Goal: Task Accomplishment & Management: Manage account settings

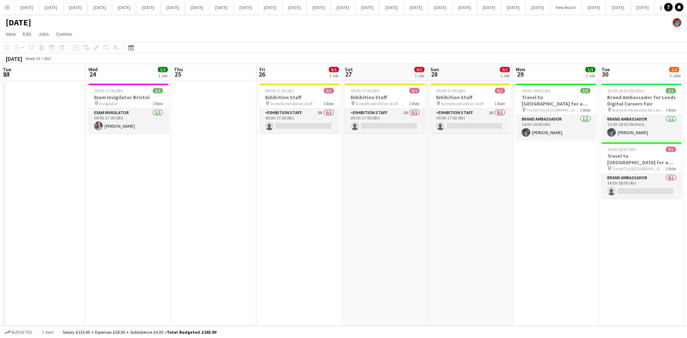
scroll to position [0, 150]
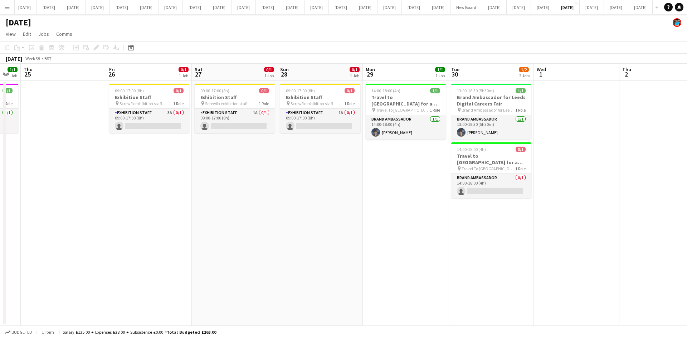
click at [243, 273] on app-date-cell "09:00-17:00 (8h) 0/1 Exhibition Staff pin Screwfix exhibition staff 1 Role Exhi…" at bounding box center [235, 203] width 86 height 245
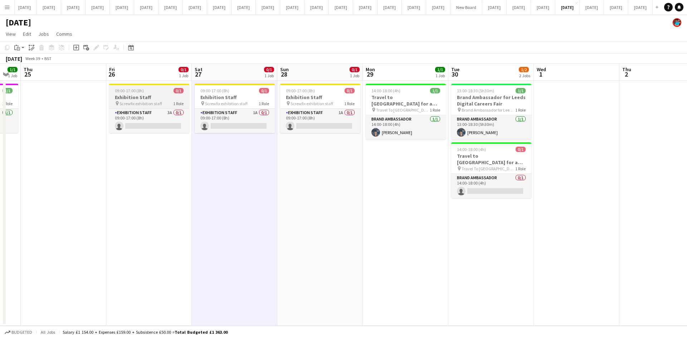
click at [151, 101] on app-job-card "09:00-17:00 (8h) 0/1 Exhibition Staff pin Screwfix exhibition staff 1 Role Exhi…" at bounding box center [149, 108] width 80 height 49
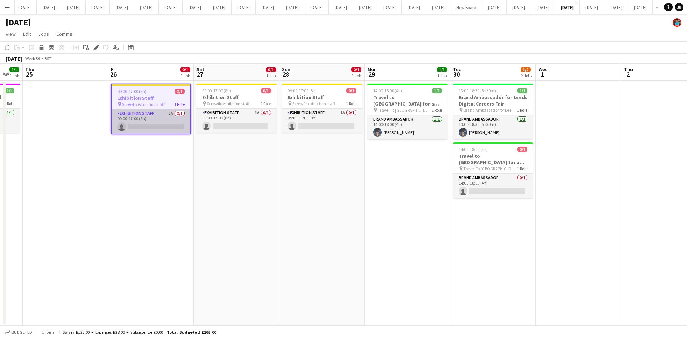
click at [156, 124] on app-card-role "Exhibition Staff 3A 0/1 09:00-17:00 (8h) single-neutral-actions" at bounding box center [151, 122] width 79 height 24
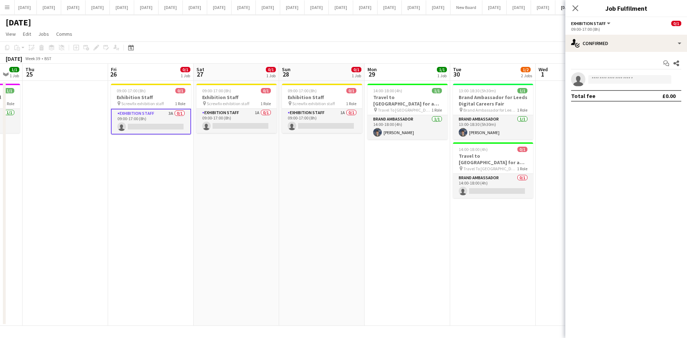
scroll to position [0, 148]
click at [150, 105] on app-calendar-viewport "Tue 23 Wed 24 1/1 1 Job Thu 25 Fri 26 0/1 1 Job Sat 27 0/1 1 Job Sun 28 0/1 1 J…" at bounding box center [343, 195] width 687 height 262
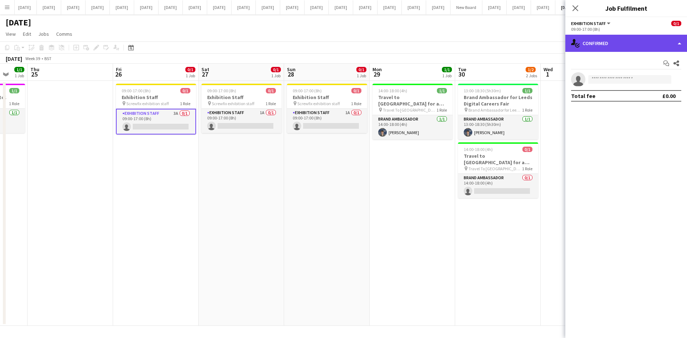
click at [679, 44] on div "single-neutral-actions-check-2 Confirmed" at bounding box center [627, 43] width 122 height 17
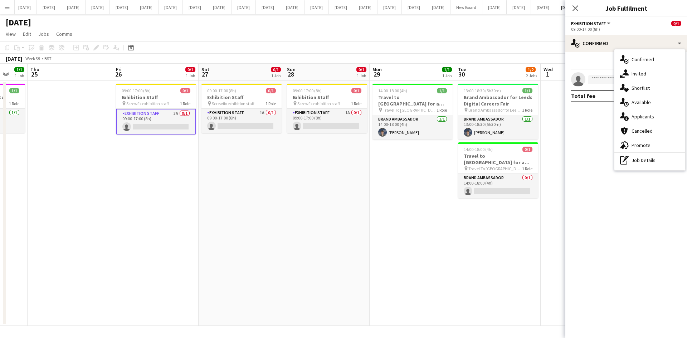
click at [634, 116] on span "Applicants" at bounding box center [643, 116] width 23 height 6
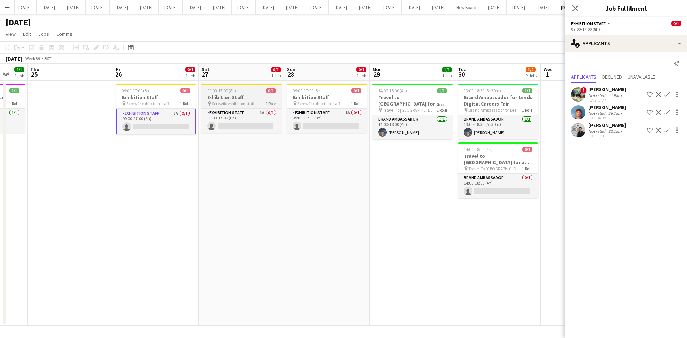
click at [252, 103] on span "Screwfix exhibition staff" at bounding box center [233, 103] width 43 height 5
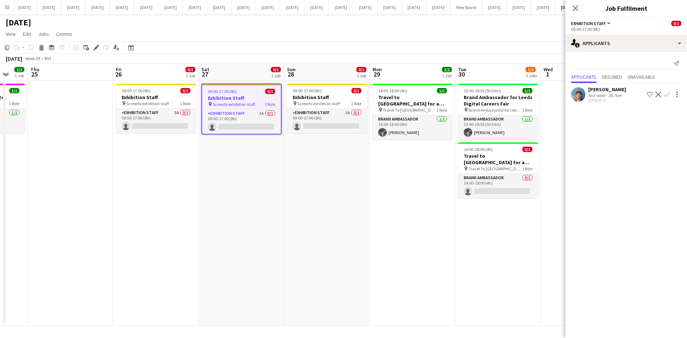
click at [599, 95] on div "Not rated" at bounding box center [598, 95] width 19 height 5
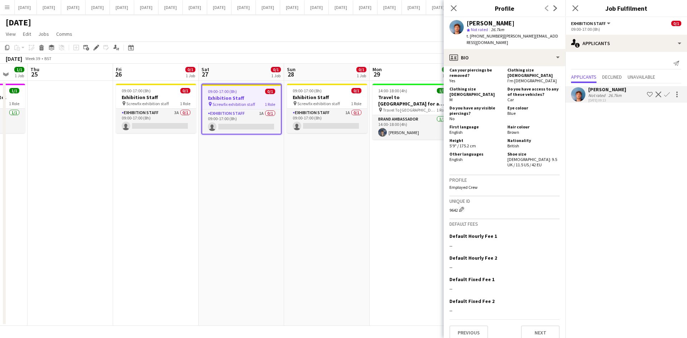
scroll to position [316, 0]
click at [535, 328] on button "Next" at bounding box center [540, 332] width 39 height 14
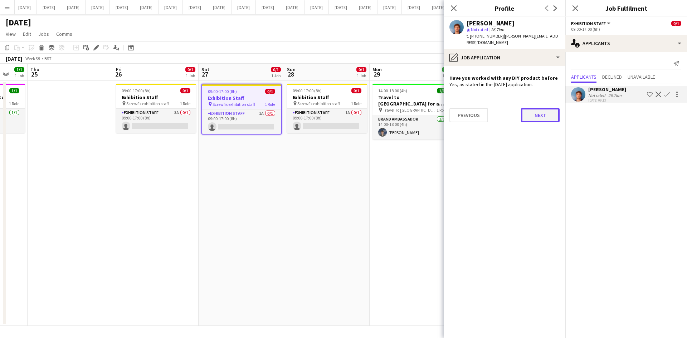
click at [552, 110] on button "Next" at bounding box center [540, 115] width 39 height 14
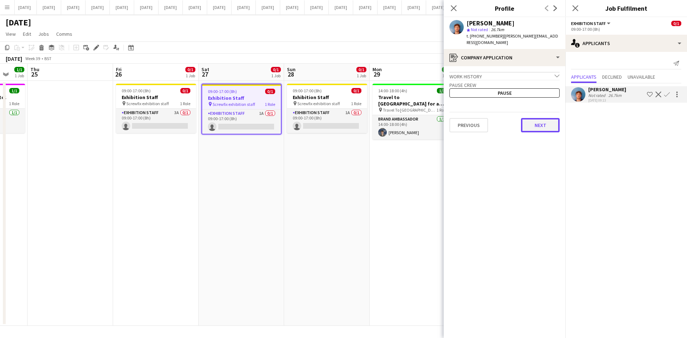
click at [546, 120] on button "Next" at bounding box center [540, 125] width 39 height 14
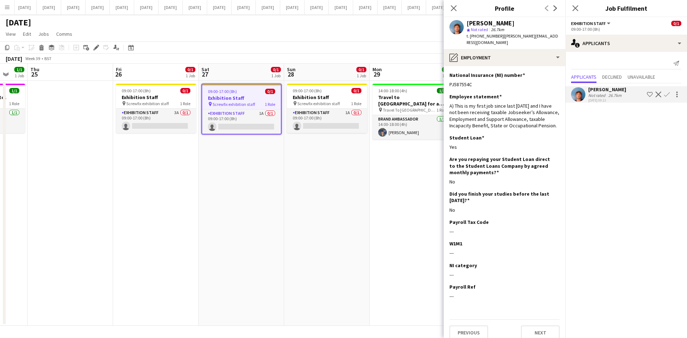
drag, startPoint x: 455, startPoint y: 7, endPoint x: 460, endPoint y: 8, distance: 5.9
click at [455, 8] on icon "Close pop-in" at bounding box center [454, 8] width 6 height 6
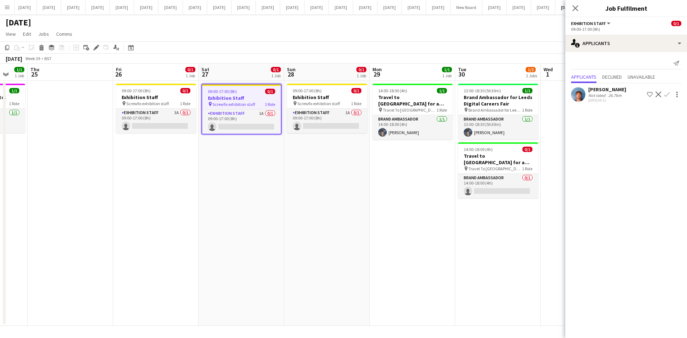
click at [601, 95] on div "Not rated" at bounding box center [598, 95] width 19 height 5
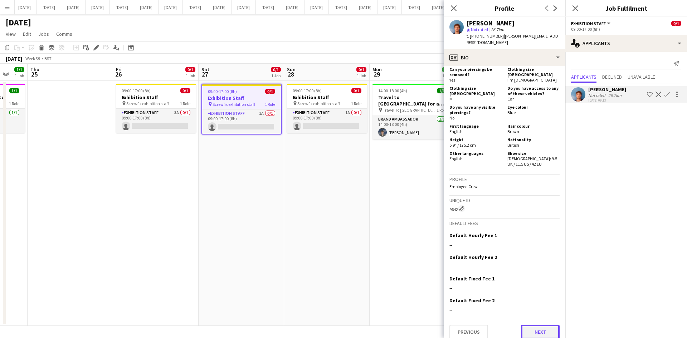
click at [538, 328] on button "Next" at bounding box center [540, 332] width 39 height 14
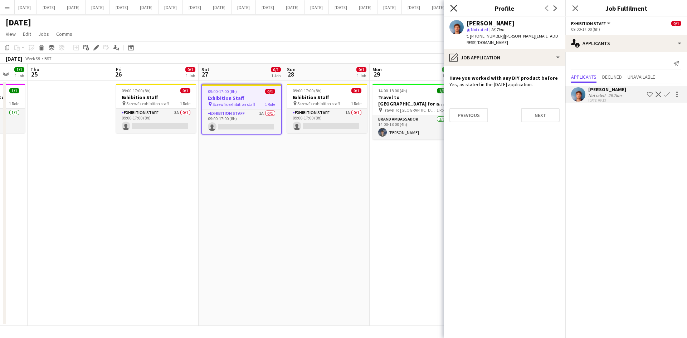
click at [454, 8] on icon at bounding box center [453, 8] width 7 height 7
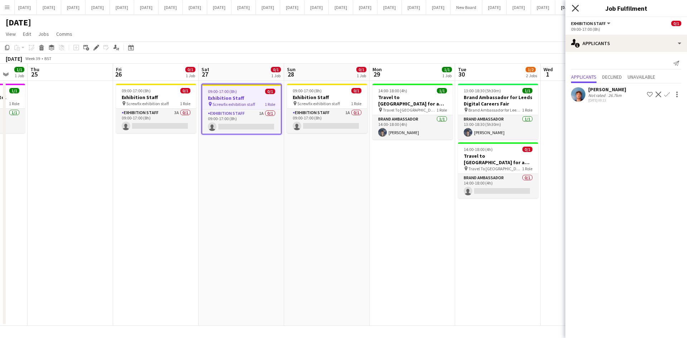
click at [575, 6] on icon "Close pop-in" at bounding box center [575, 8] width 7 height 7
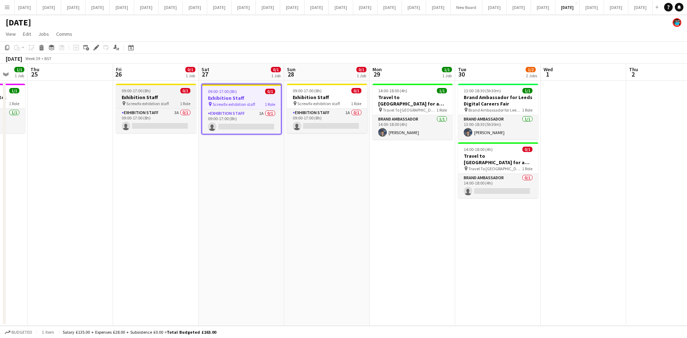
click at [166, 107] on app-job-card "09:00-17:00 (8h) 0/1 Exhibition Staff pin Screwfix exhibition staff 1 Role Exhi…" at bounding box center [156, 108] width 80 height 49
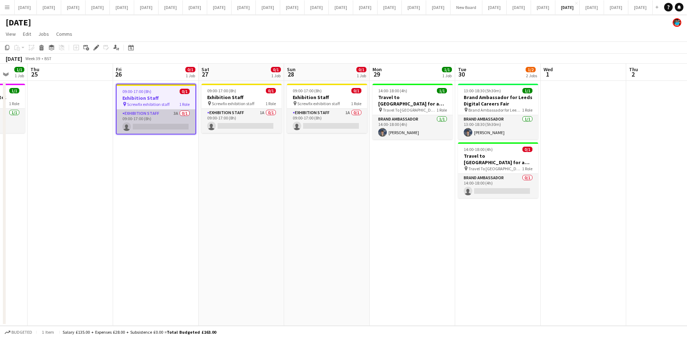
click at [164, 116] on app-card-role "Exhibition Staff 3A 0/1 09:00-17:00 (8h) single-neutral-actions" at bounding box center [156, 122] width 79 height 24
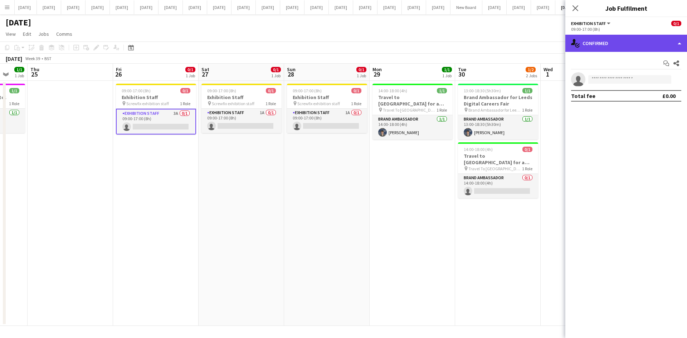
click at [683, 43] on div "single-neutral-actions-check-2 Confirmed" at bounding box center [627, 43] width 122 height 17
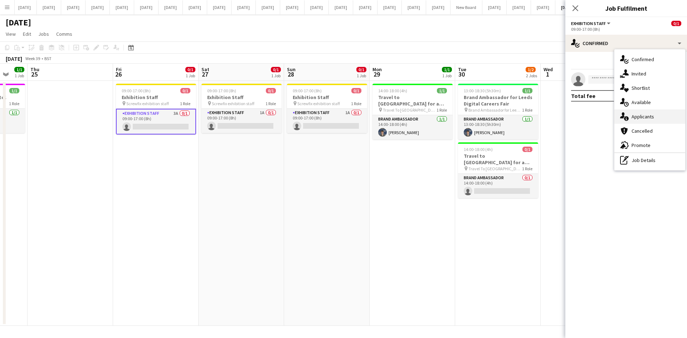
click at [646, 118] on span "Applicants" at bounding box center [643, 116] width 23 height 6
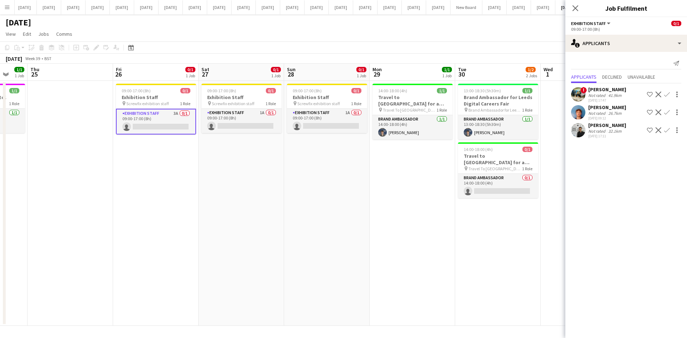
click at [603, 108] on div "[PERSON_NAME]" at bounding box center [608, 107] width 38 height 6
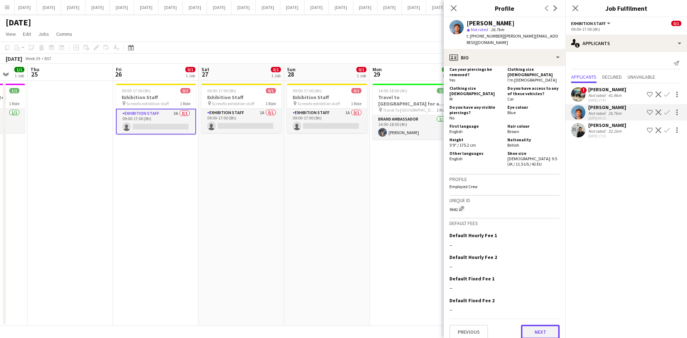
click at [543, 325] on button "Next" at bounding box center [540, 332] width 39 height 14
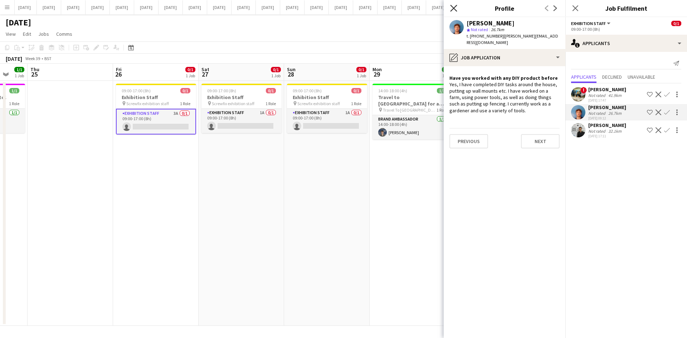
drag, startPoint x: 454, startPoint y: 5, endPoint x: 457, endPoint y: 9, distance: 5.6
click at [454, 5] on icon "Close pop-in" at bounding box center [453, 8] width 7 height 7
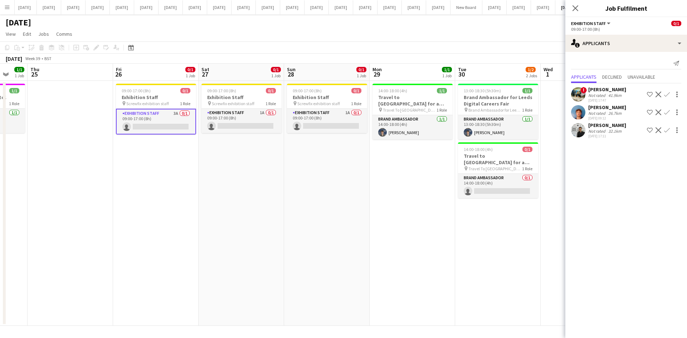
click at [553, 234] on app-date-cell at bounding box center [584, 203] width 86 height 245
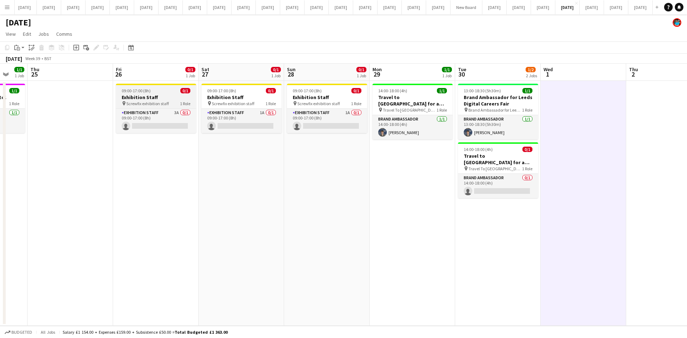
click at [166, 105] on span "Screwfix exhibition staff" at bounding box center [147, 103] width 43 height 5
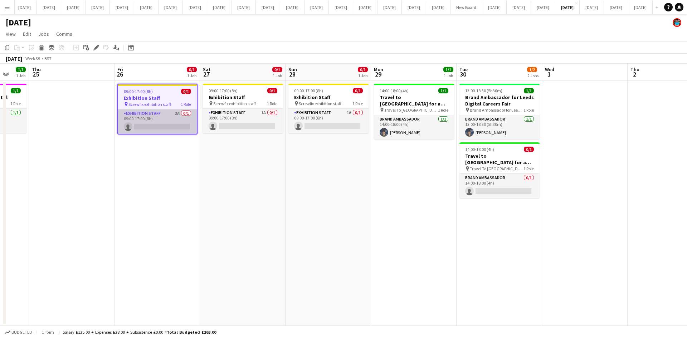
click at [170, 118] on app-card-role "Exhibition Staff 3A 0/1 09:00-17:00 (8h) single-neutral-actions" at bounding box center [157, 122] width 79 height 24
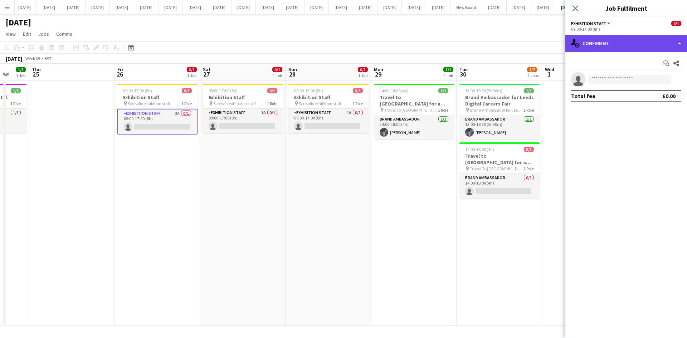
click at [679, 44] on div "single-neutral-actions-check-2 Confirmed" at bounding box center [627, 43] width 122 height 17
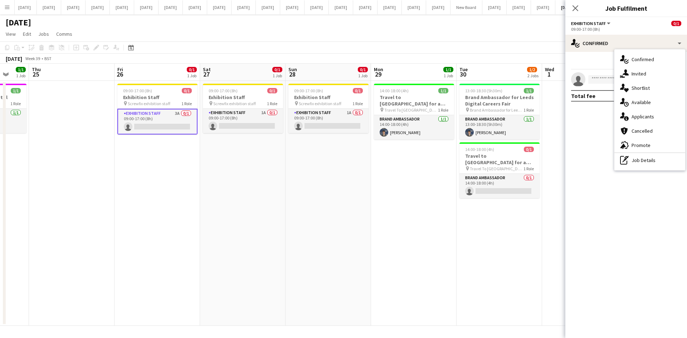
drag, startPoint x: 587, startPoint y: 127, endPoint x: 579, endPoint y: 127, distance: 7.9
click at [587, 127] on mat-expansion-panel "check Confirmed Start chat Share single-neutral-actions Total fee £0.00" at bounding box center [627, 195] width 122 height 286
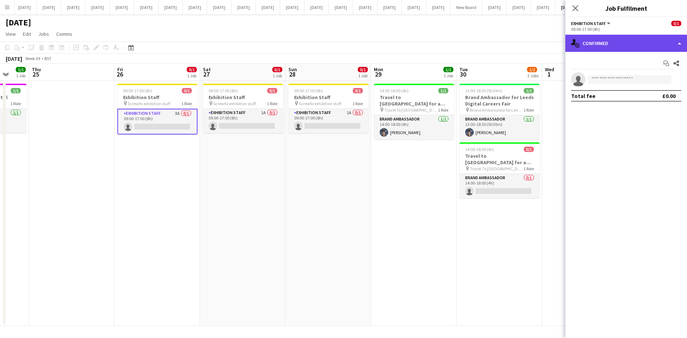
click at [676, 43] on div "single-neutral-actions-check-2 Confirmed" at bounding box center [627, 43] width 122 height 17
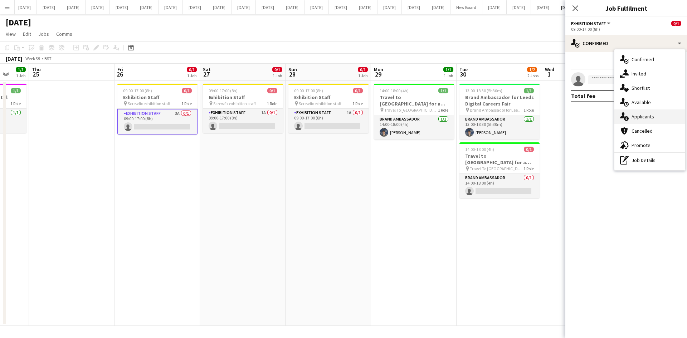
click at [649, 117] on span "Applicants" at bounding box center [643, 116] width 23 height 6
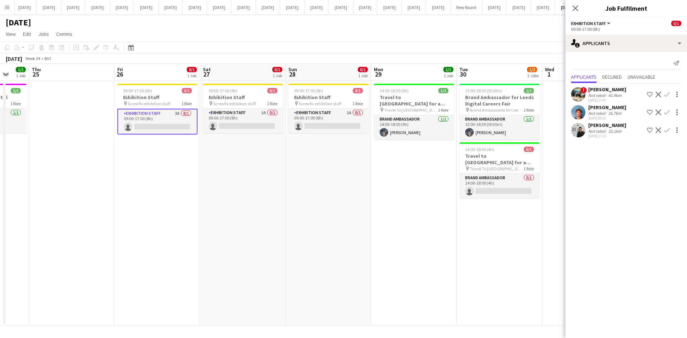
click at [605, 109] on div "[PERSON_NAME]" at bounding box center [608, 107] width 38 height 6
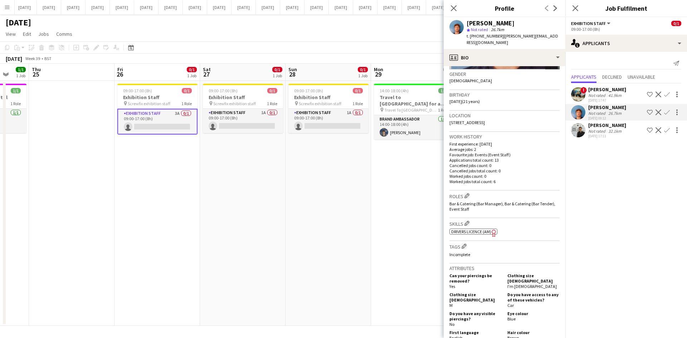
scroll to position [110, 0]
drag, startPoint x: 449, startPoint y: 7, endPoint x: 453, endPoint y: 7, distance: 3.9
click at [450, 7] on app-icon "Close pop-in" at bounding box center [454, 8] width 9 height 9
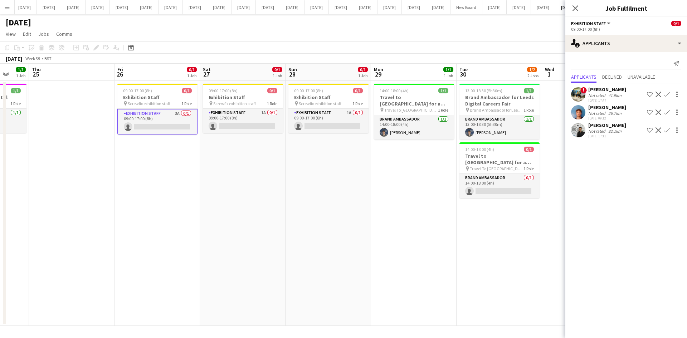
click at [581, 7] on div "Close pop-in" at bounding box center [576, 8] width 20 height 16
click at [575, 7] on icon at bounding box center [575, 8] width 7 height 7
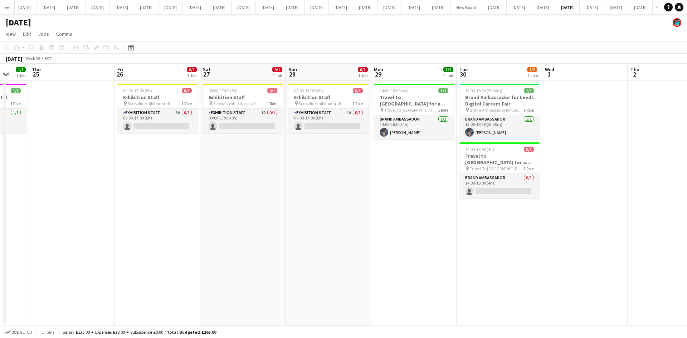
click at [10, 9] on app-icon "Menu" at bounding box center [7, 7] width 6 height 6
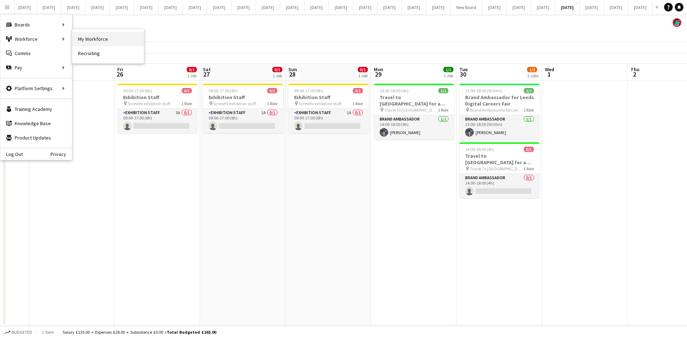
click at [95, 40] on link "My Workforce" at bounding box center [108, 39] width 72 height 14
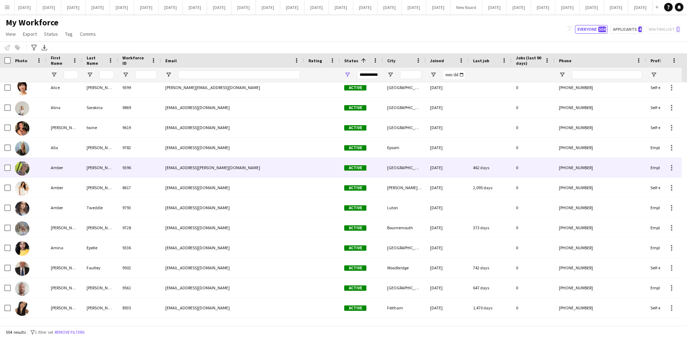
scroll to position [358, 0]
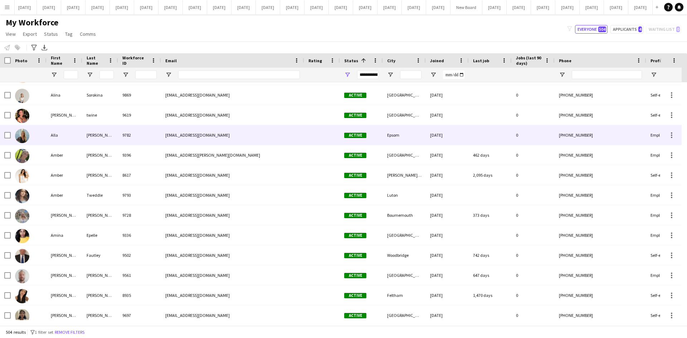
click at [226, 137] on div "[EMAIL_ADDRESS][DOMAIN_NAME]" at bounding box center [232, 135] width 143 height 20
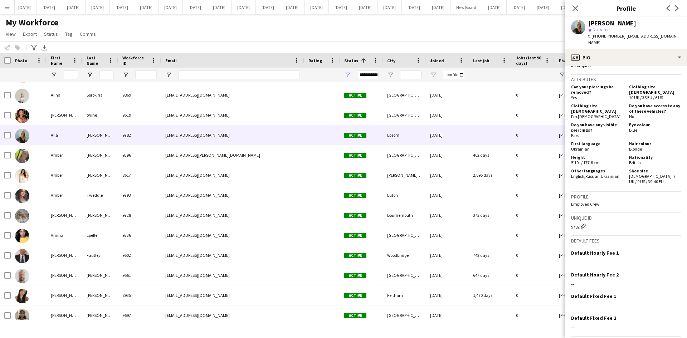
scroll to position [407, 0]
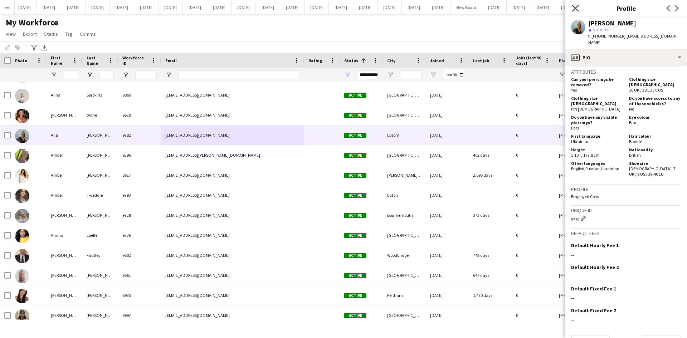
click at [578, 9] on icon "Close pop-in" at bounding box center [575, 8] width 7 height 7
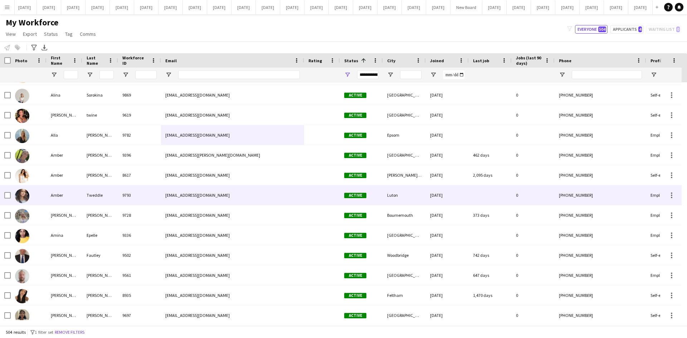
scroll to position [0, 0]
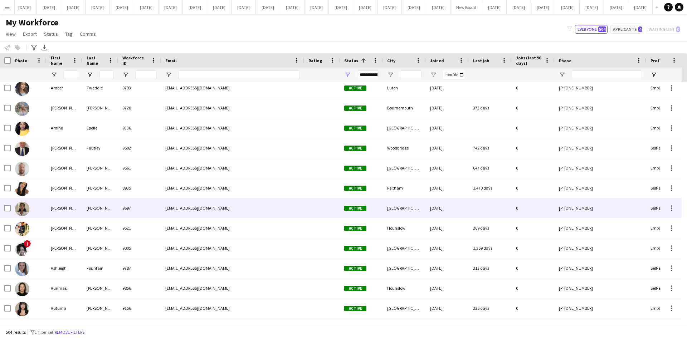
click at [304, 208] on div "[EMAIL_ADDRESS][DOMAIN_NAME]" at bounding box center [232, 208] width 143 height 20
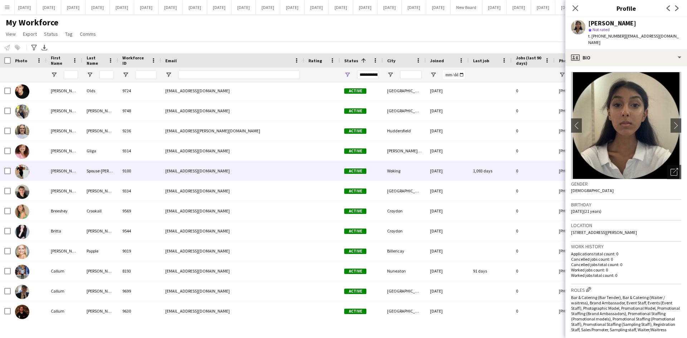
click at [324, 172] on div at bounding box center [322, 171] width 36 height 20
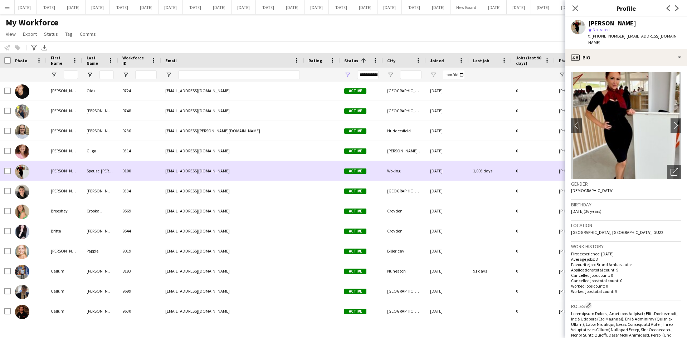
click at [328, 171] on div at bounding box center [322, 171] width 36 height 20
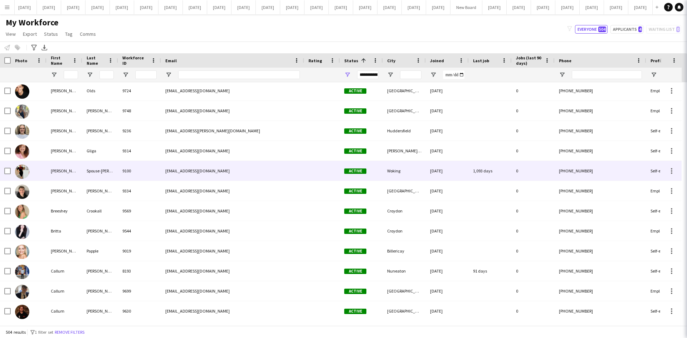
click at [328, 171] on div at bounding box center [322, 171] width 36 height 20
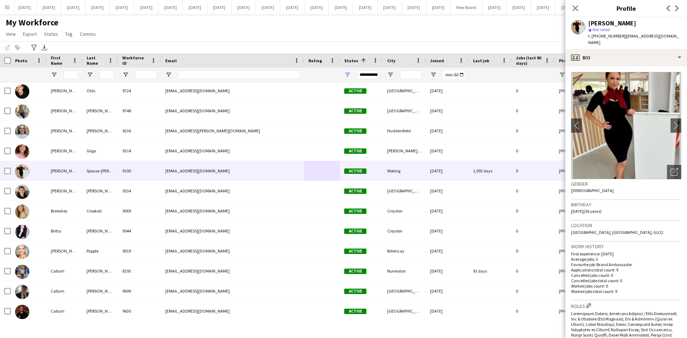
drag, startPoint x: 622, startPoint y: 35, endPoint x: 686, endPoint y: 36, distance: 64.1
click at [686, 36] on app-profile-header "[PERSON_NAME]-[PERSON_NAME] star Not rated t. [PHONE_NUMBER] | [PERSON_NAME][EM…" at bounding box center [627, 33] width 122 height 32
copy span "[EMAIL_ADDRESS][DOMAIN_NAME]"
click at [575, 9] on icon "Close pop-in" at bounding box center [575, 8] width 7 height 7
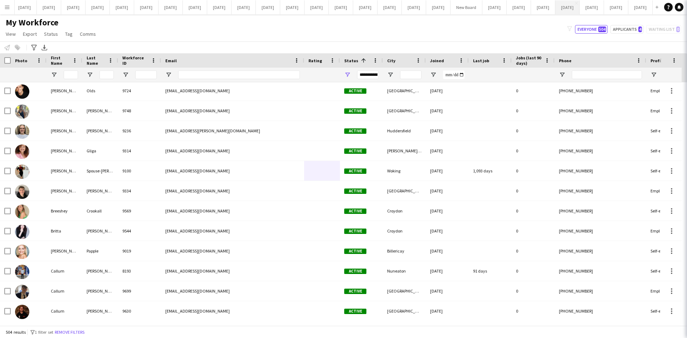
click at [556, 6] on button "[DATE] Close" at bounding box center [568, 7] width 24 height 14
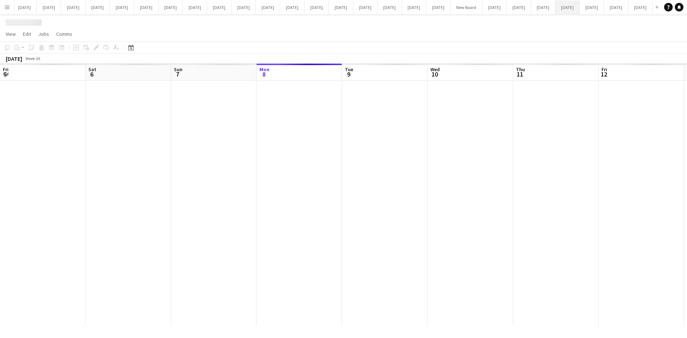
scroll to position [0, 171]
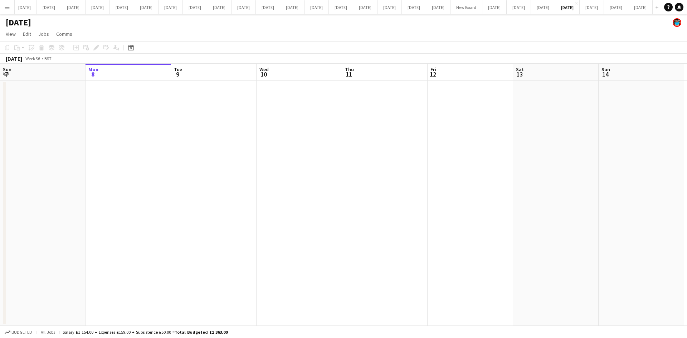
click at [383, 139] on app-date-cell at bounding box center [385, 203] width 86 height 245
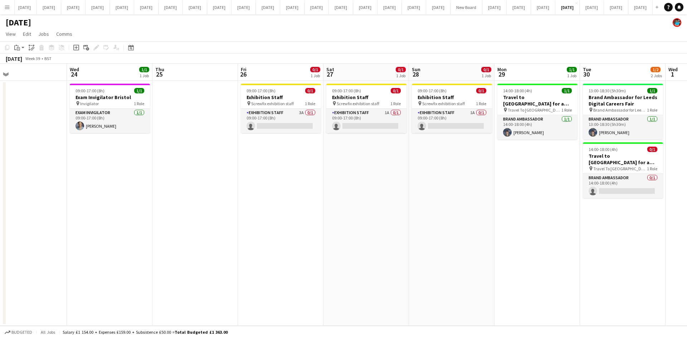
scroll to position [0, 277]
click at [7, 6] on app-icon "Menu" at bounding box center [7, 7] width 6 height 6
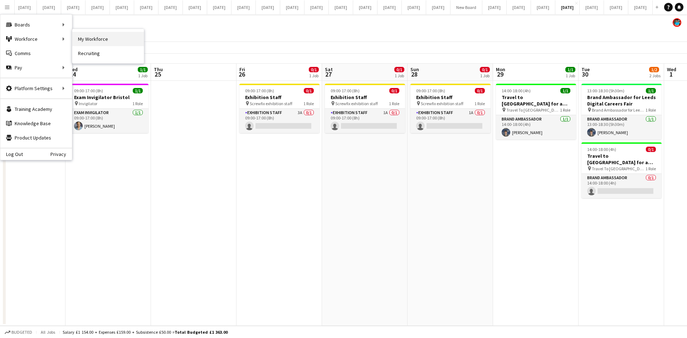
click at [88, 37] on link "My Workforce" at bounding box center [108, 39] width 72 height 14
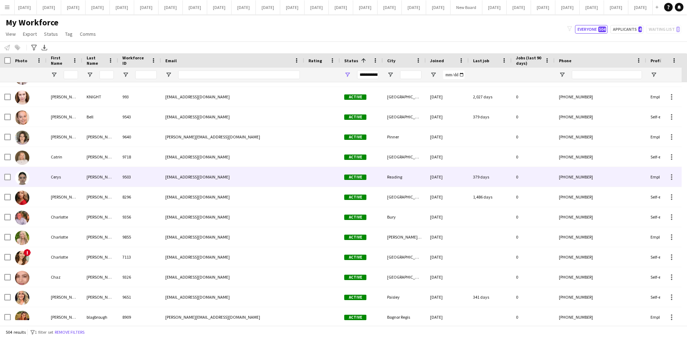
scroll to position [1112, 0]
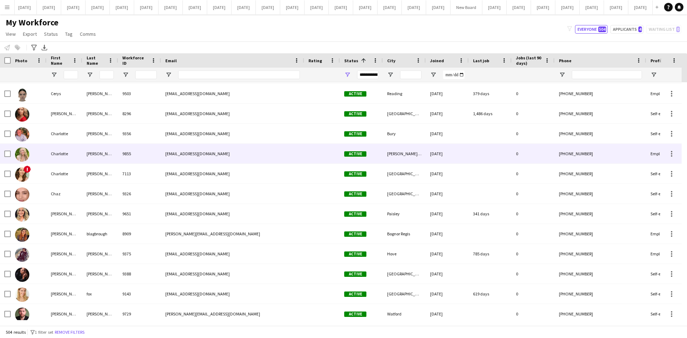
click at [240, 151] on div "[EMAIL_ADDRESS][DOMAIN_NAME]" at bounding box center [232, 154] width 143 height 20
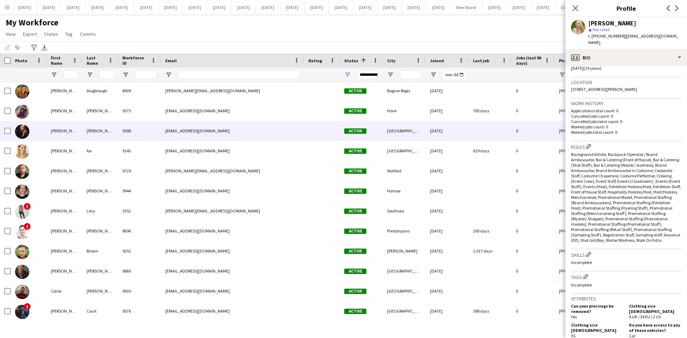
click at [261, 135] on div "[EMAIL_ADDRESS][DOMAIN_NAME]" at bounding box center [232, 131] width 143 height 20
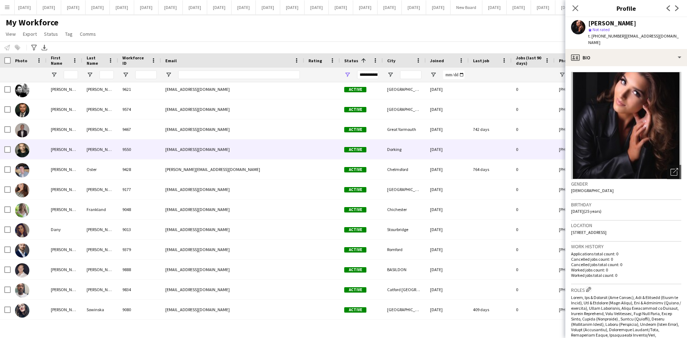
click at [285, 147] on div "[EMAIL_ADDRESS][DOMAIN_NAME]" at bounding box center [232, 150] width 143 height 20
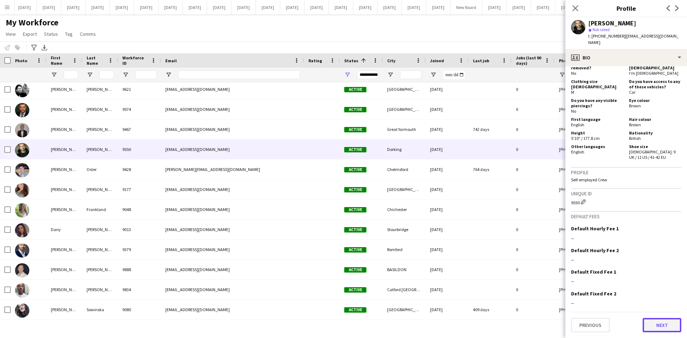
click at [666, 328] on button "Next" at bounding box center [662, 325] width 39 height 14
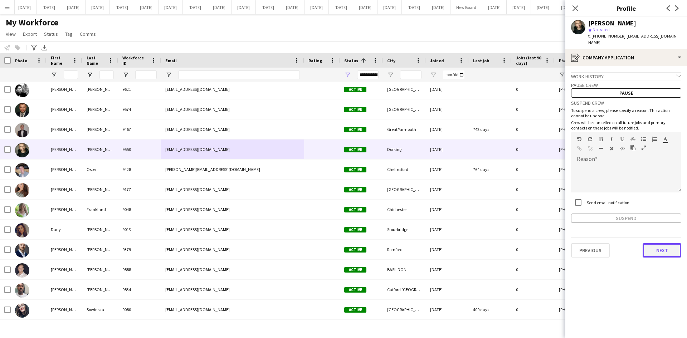
click at [661, 246] on button "Next" at bounding box center [662, 250] width 39 height 14
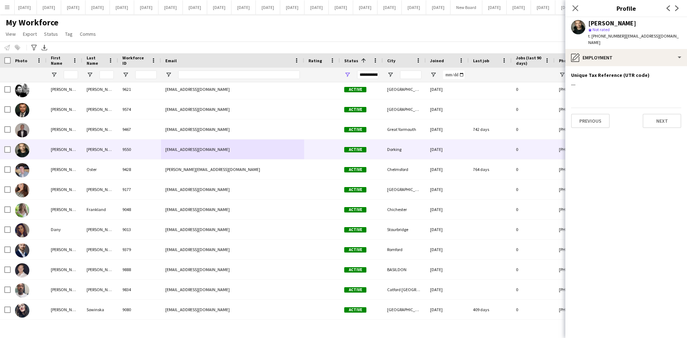
click at [667, 125] on app-section-data-types "Unique Tax Reference (UTR code) Edit this field --- Previous Next" at bounding box center [627, 202] width 122 height 272
click at [665, 118] on button "Next" at bounding box center [662, 121] width 39 height 14
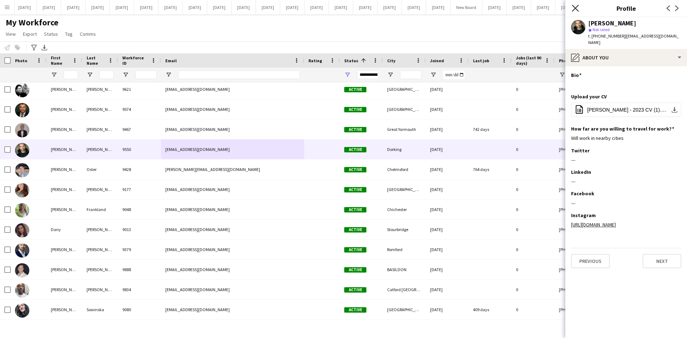
click at [575, 9] on icon at bounding box center [575, 8] width 7 height 7
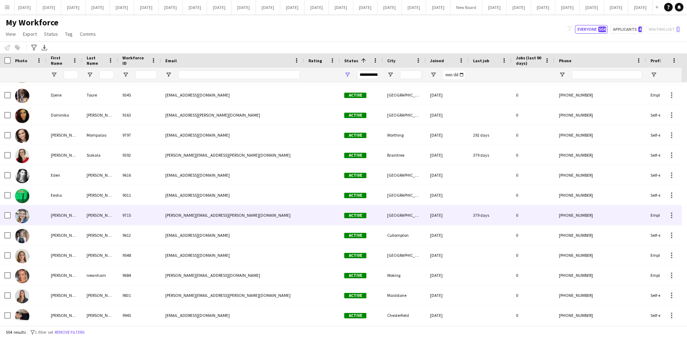
scroll to position [1969, 0]
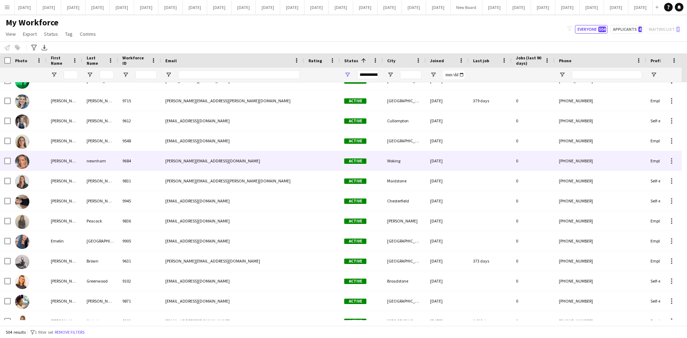
click at [294, 164] on div "[PERSON_NAME][EMAIL_ADDRESS][DOMAIN_NAME]" at bounding box center [232, 161] width 143 height 20
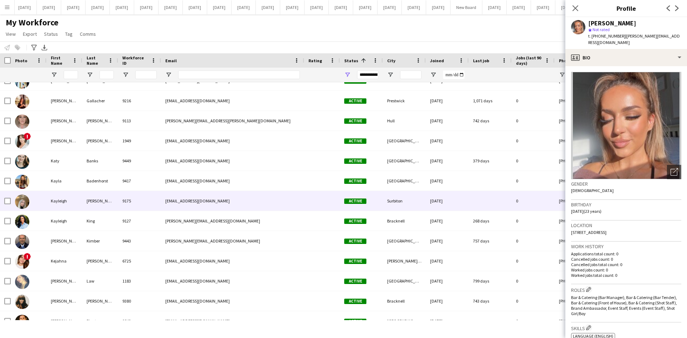
click at [310, 203] on div at bounding box center [322, 201] width 36 height 20
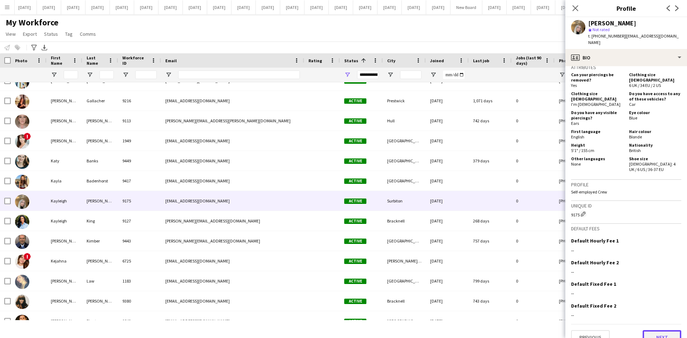
click at [656, 330] on button "Next" at bounding box center [662, 337] width 39 height 14
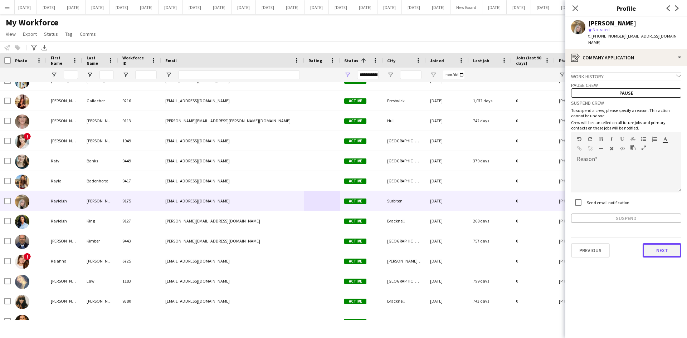
click at [660, 243] on button "Next" at bounding box center [662, 250] width 39 height 14
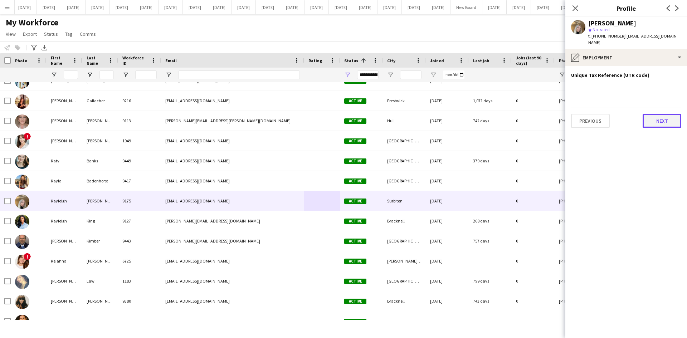
click at [664, 114] on button "Next" at bounding box center [662, 121] width 39 height 14
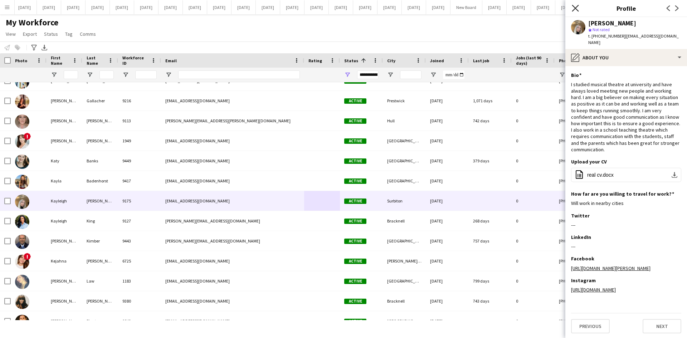
click at [577, 8] on icon "Close pop-in" at bounding box center [575, 8] width 7 height 7
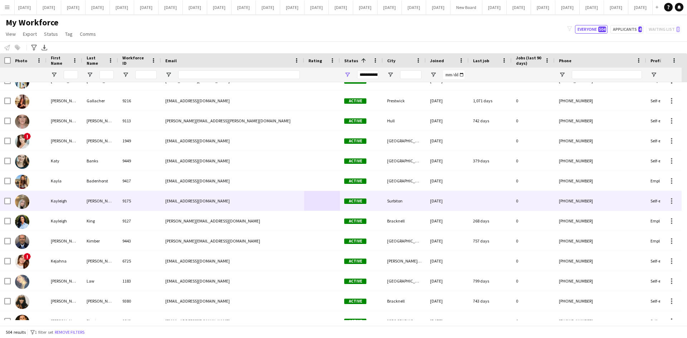
click at [436, 202] on div "[DATE]" at bounding box center [447, 201] width 43 height 20
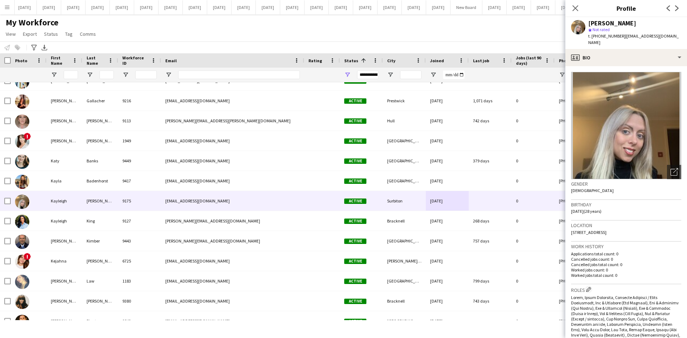
click at [660, 161] on img at bounding box center [626, 125] width 110 height 107
click at [575, 10] on icon "Close pop-in" at bounding box center [575, 8] width 7 height 7
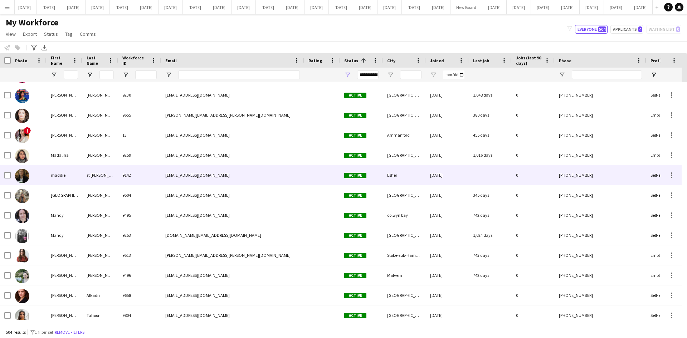
click at [301, 181] on div "[EMAIL_ADDRESS][DOMAIN_NAME]" at bounding box center [232, 175] width 143 height 20
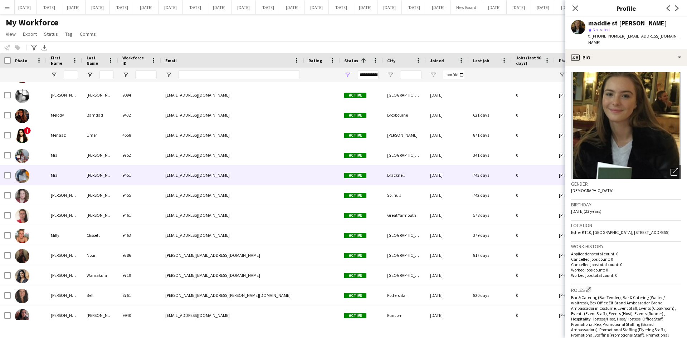
click at [274, 180] on div "[EMAIL_ADDRESS][DOMAIN_NAME]" at bounding box center [232, 175] width 143 height 20
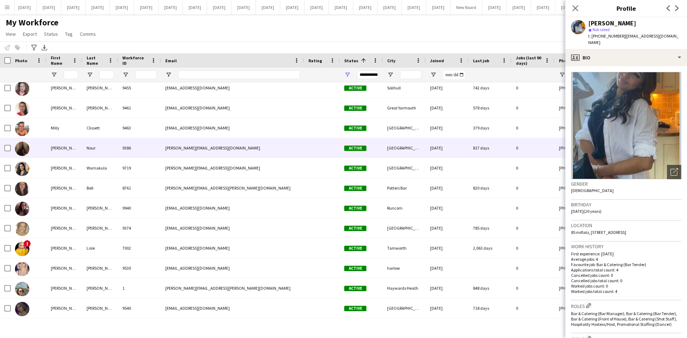
click at [278, 154] on div "[PERSON_NAME][EMAIL_ADDRESS][DOMAIN_NAME]" at bounding box center [232, 148] width 143 height 20
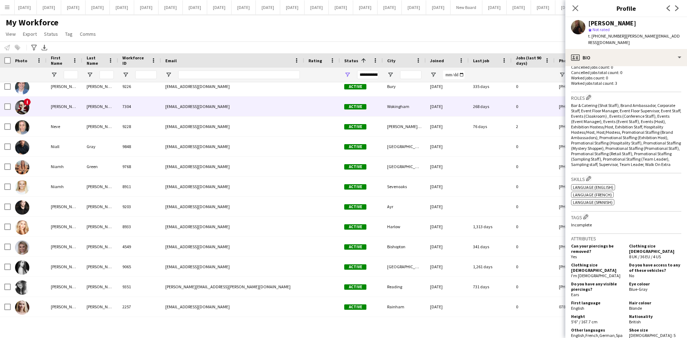
click at [268, 106] on div "[EMAIL_ADDRESS][DOMAIN_NAME]" at bounding box center [232, 107] width 143 height 20
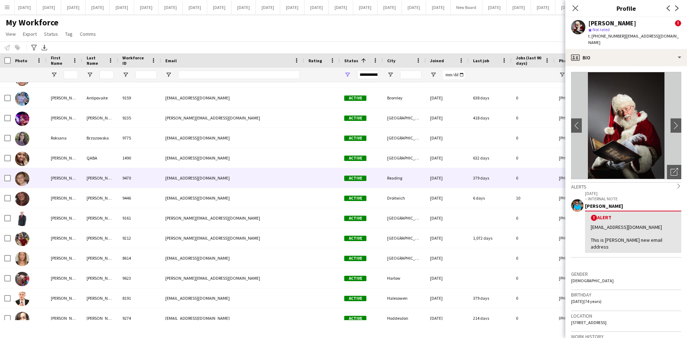
click at [282, 176] on div "[EMAIL_ADDRESS][DOMAIN_NAME]" at bounding box center [232, 178] width 143 height 20
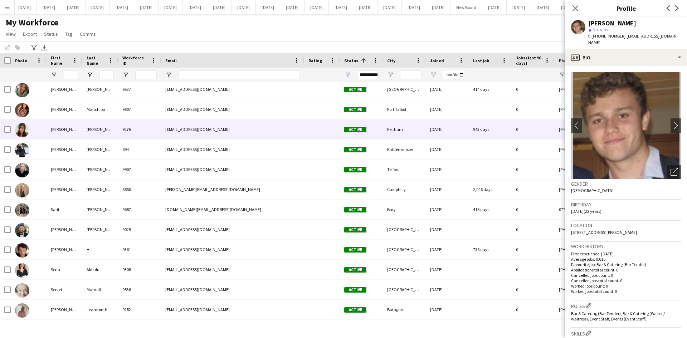
click at [276, 131] on div "[EMAIL_ADDRESS][DOMAIN_NAME]" at bounding box center [232, 130] width 143 height 20
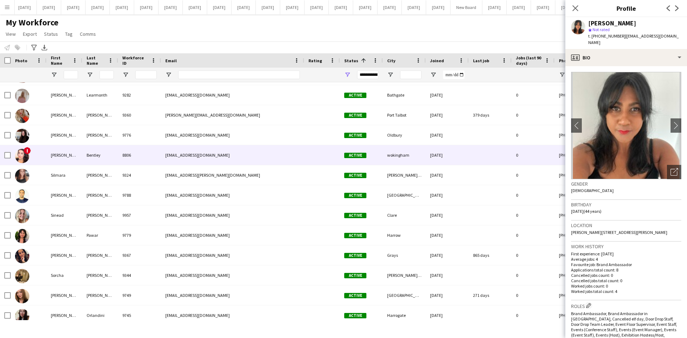
click at [279, 155] on div "[EMAIL_ADDRESS][DOMAIN_NAME]" at bounding box center [232, 155] width 143 height 20
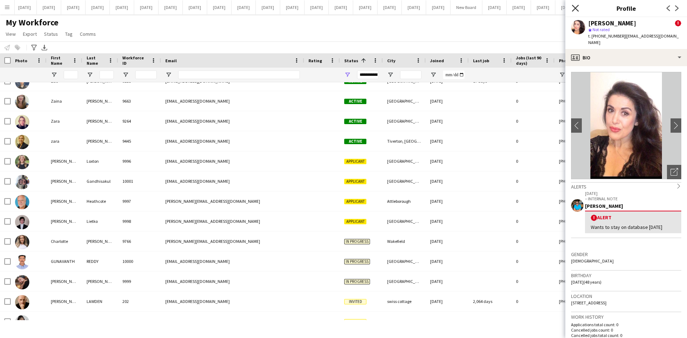
click at [577, 9] on icon "Close pop-in" at bounding box center [575, 8] width 7 height 7
